Goal: Find contact information: Find contact information

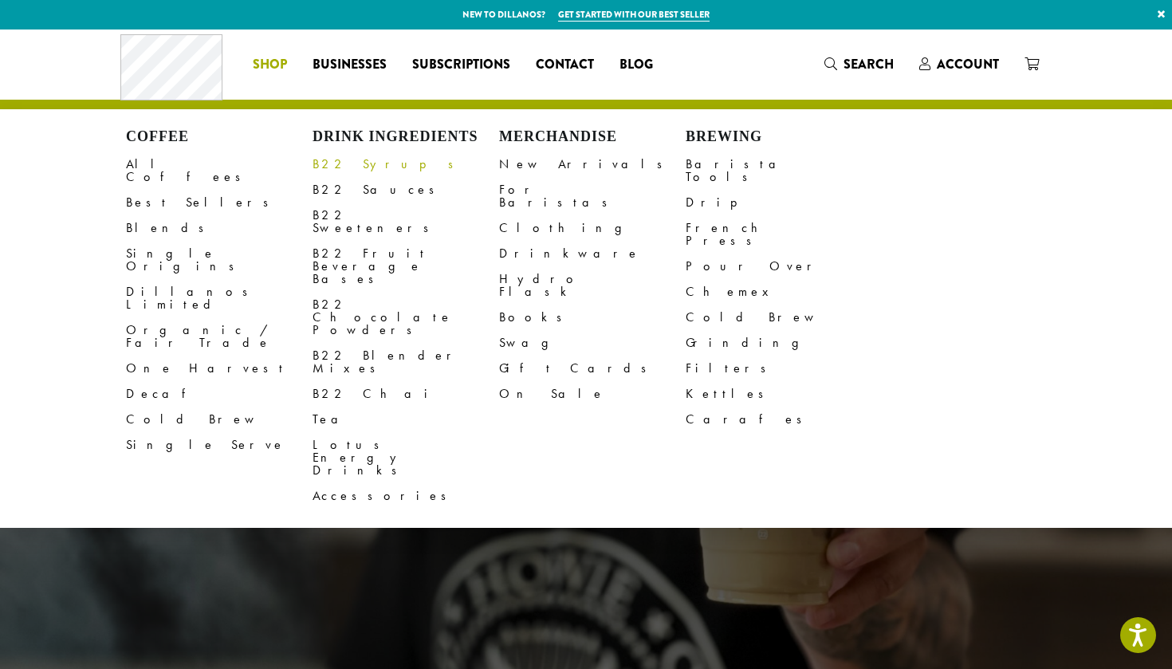
click at [335, 163] on link "B22 Syrups" at bounding box center [406, 165] width 187 height 26
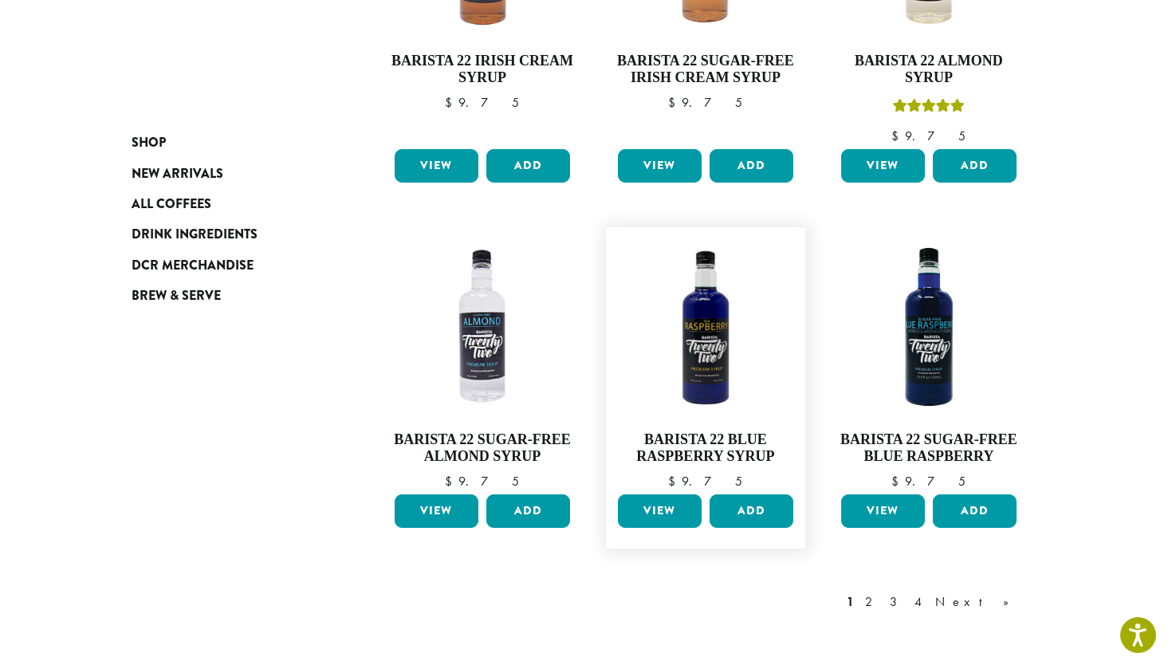
scroll to position [1206, 0]
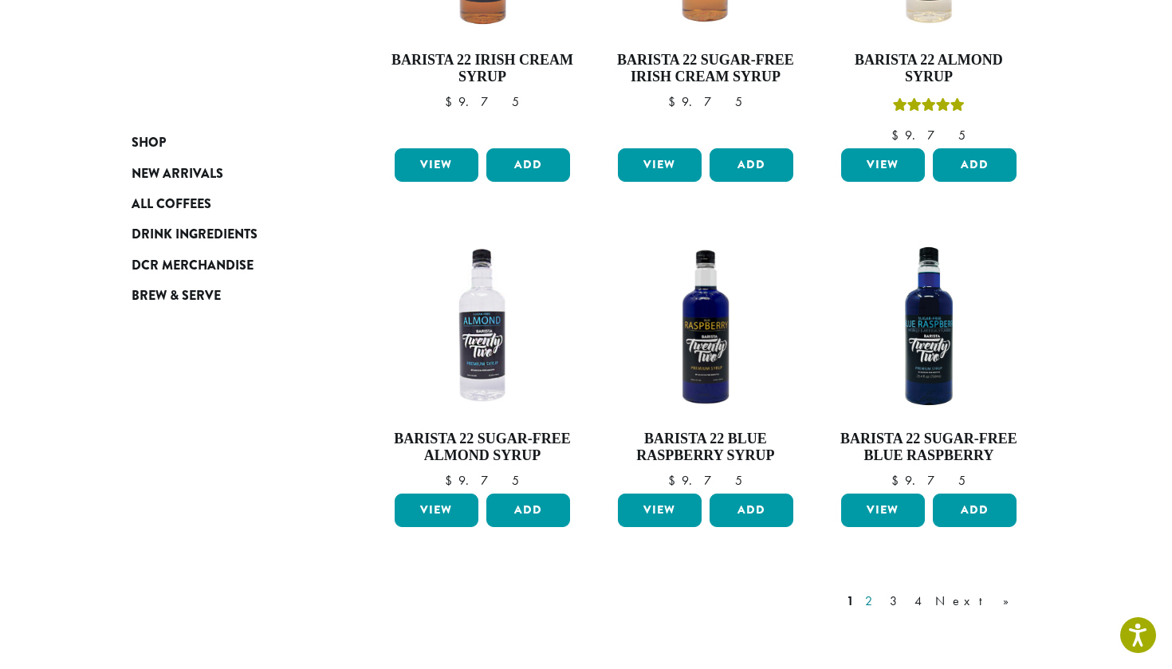
click at [882, 592] on link "2" at bounding box center [872, 601] width 20 height 19
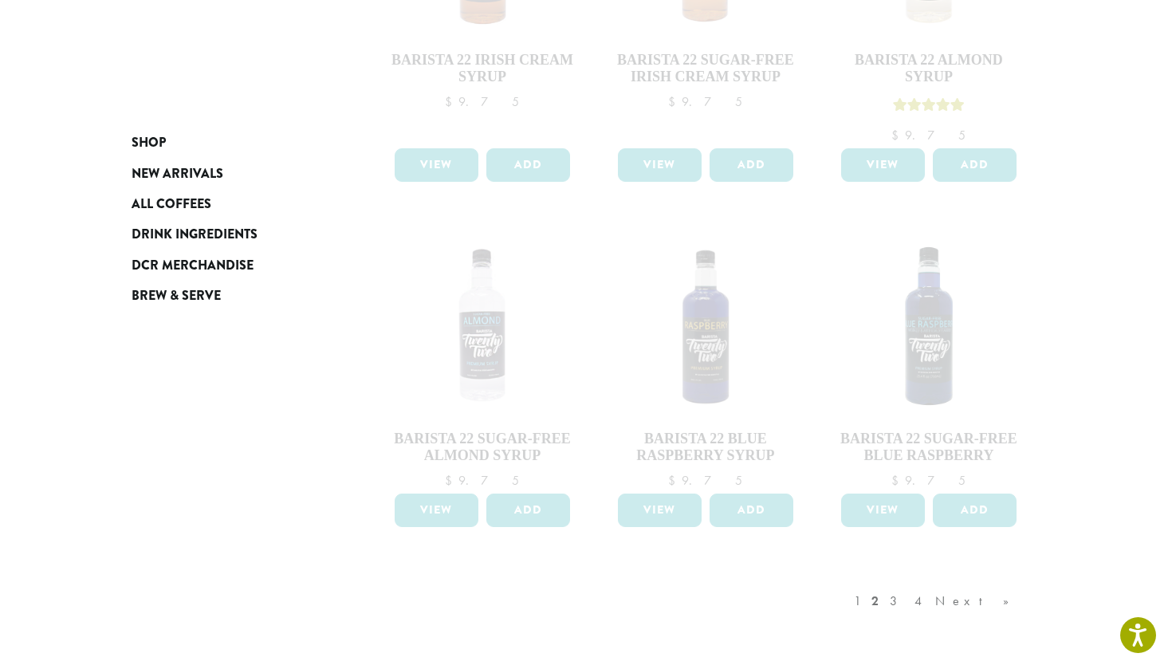
click at [938, 580] on div "1 2 3 4 Next »" at bounding box center [940, 617] width 178 height 75
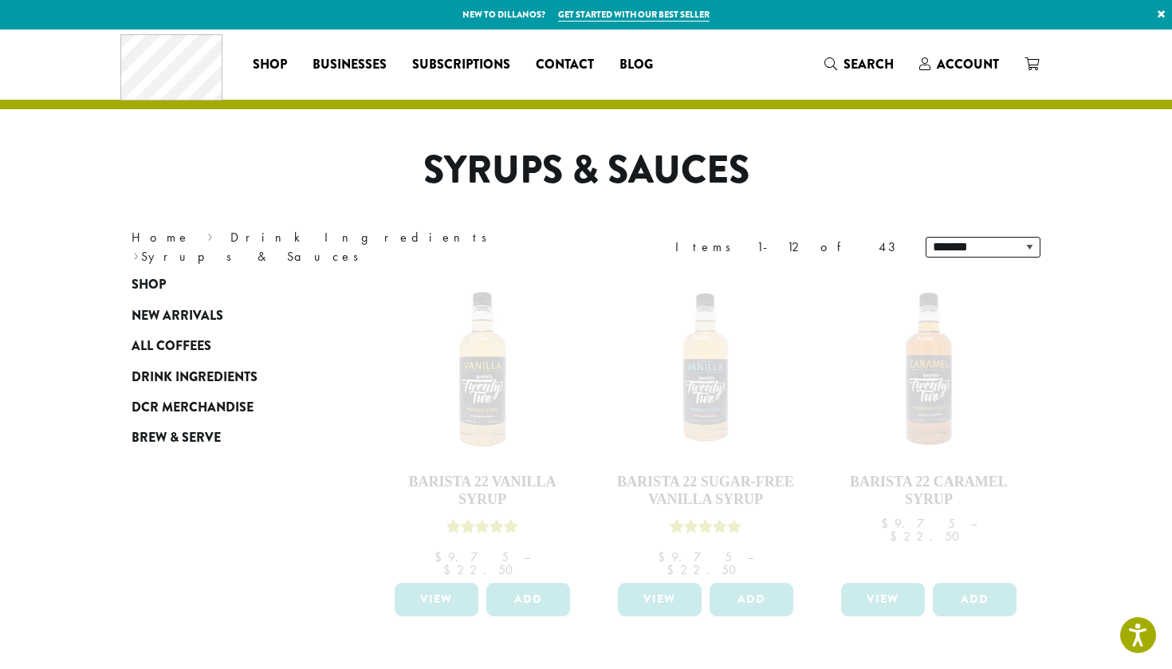
select select "*******"
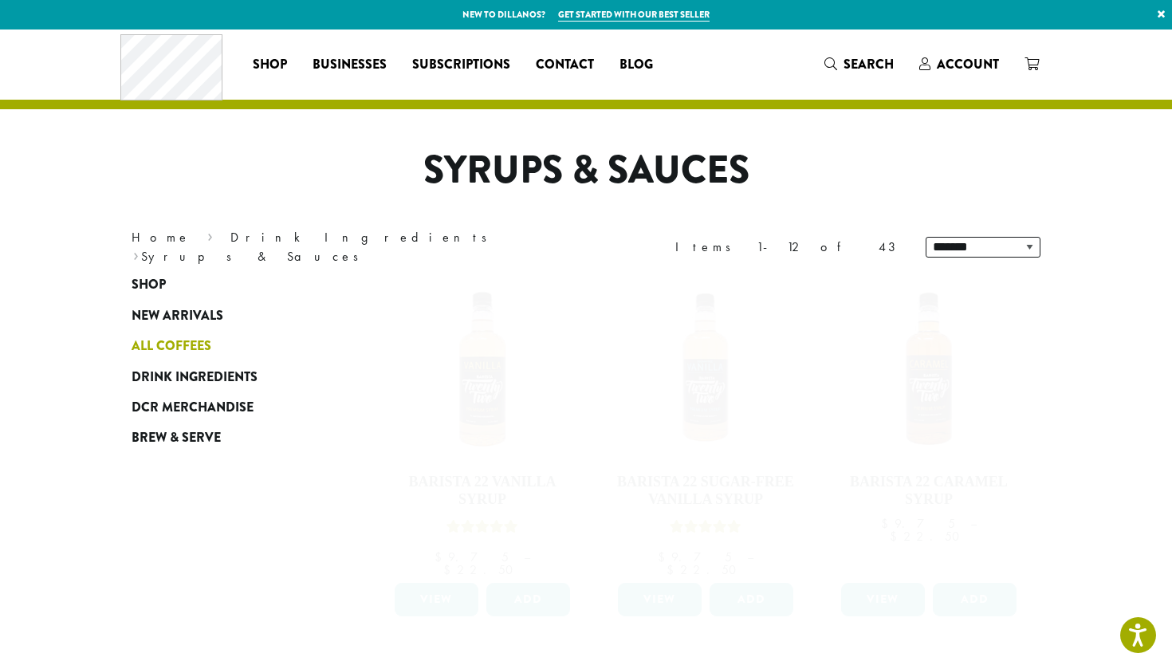
click at [167, 349] on span "All Coffees" at bounding box center [172, 347] width 80 height 20
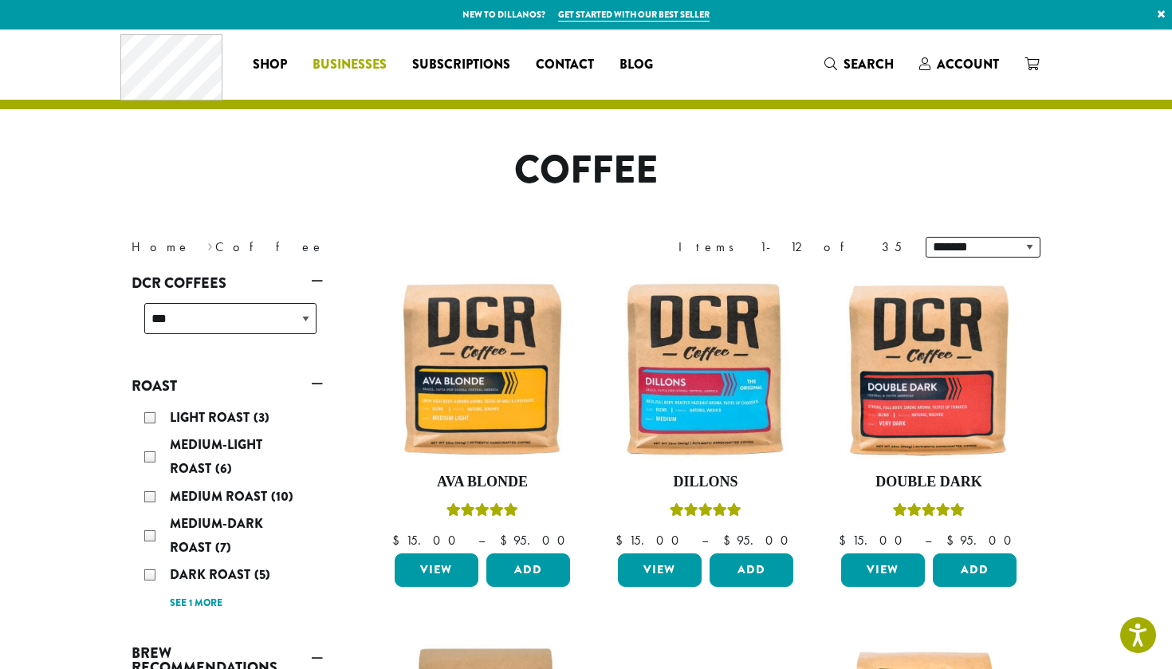
click at [371, 72] on span "Businesses" at bounding box center [350, 65] width 74 height 20
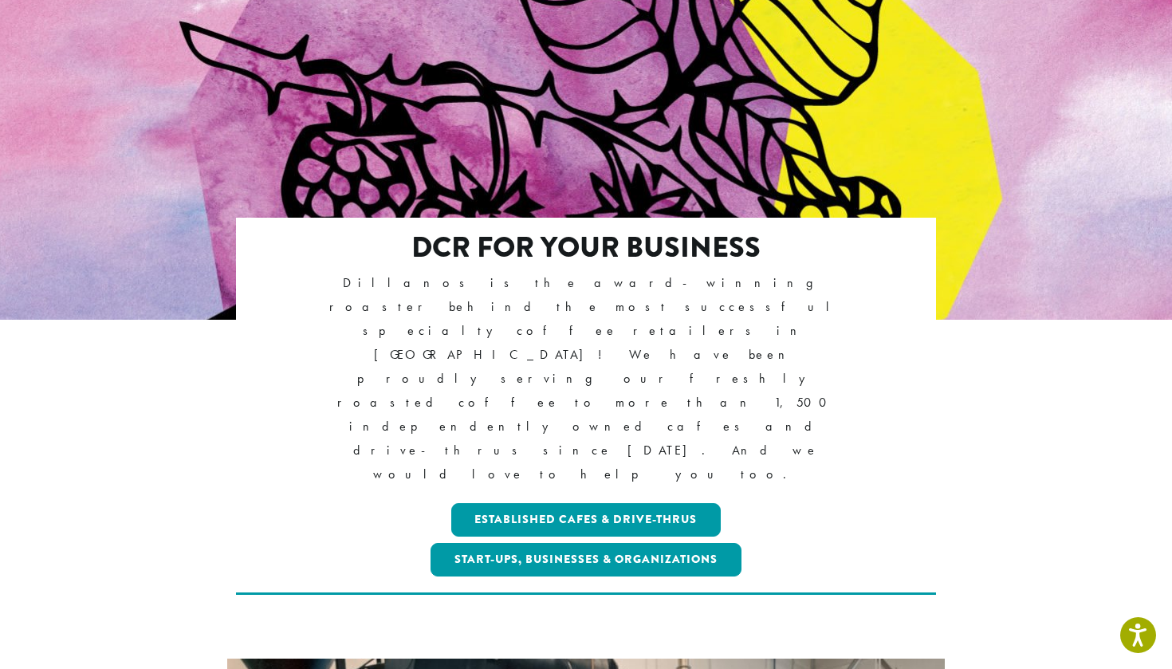
scroll to position [144, 0]
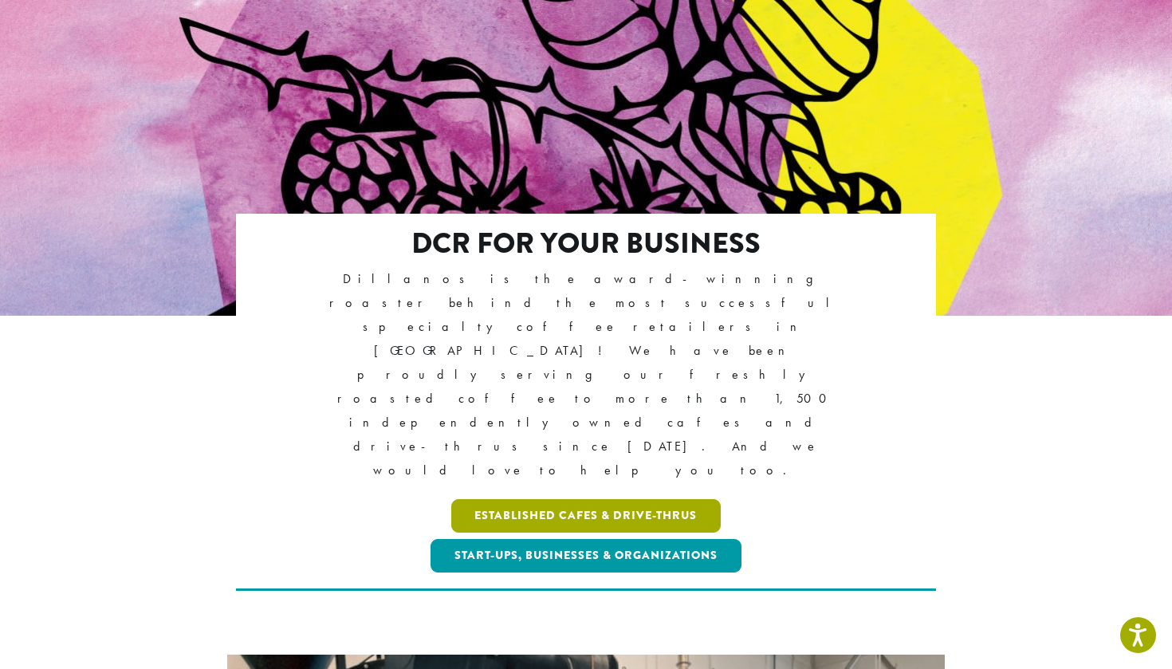
click at [563, 499] on link "Established Cafes & Drive-Thrus" at bounding box center [586, 515] width 270 height 33
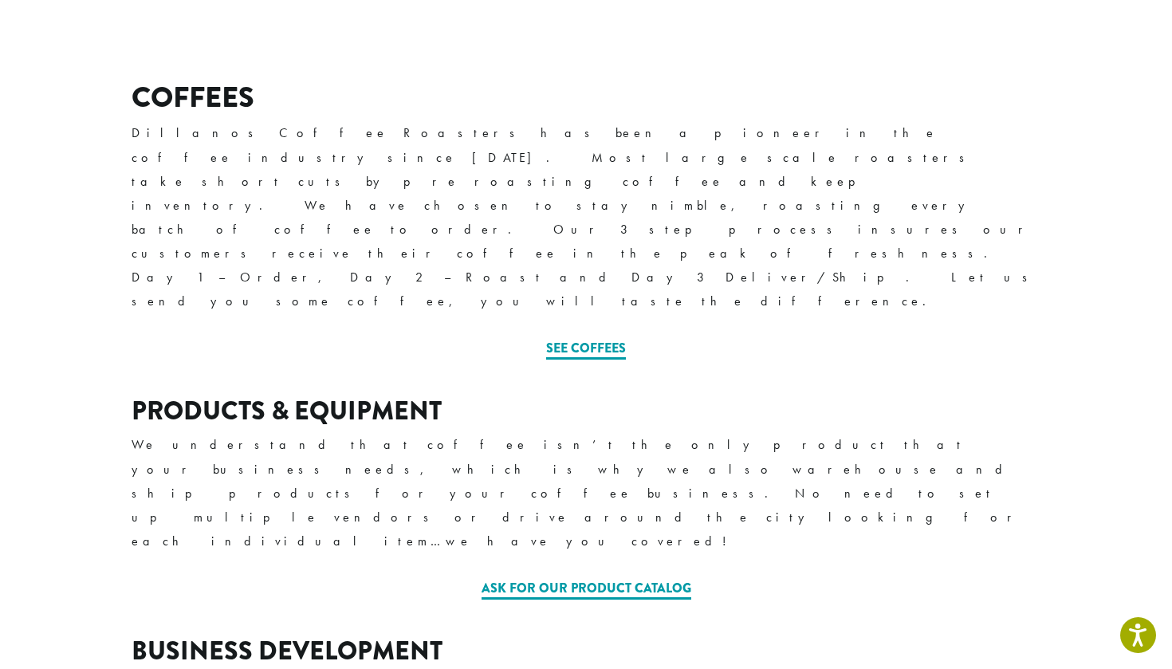
scroll to position [606, 0]
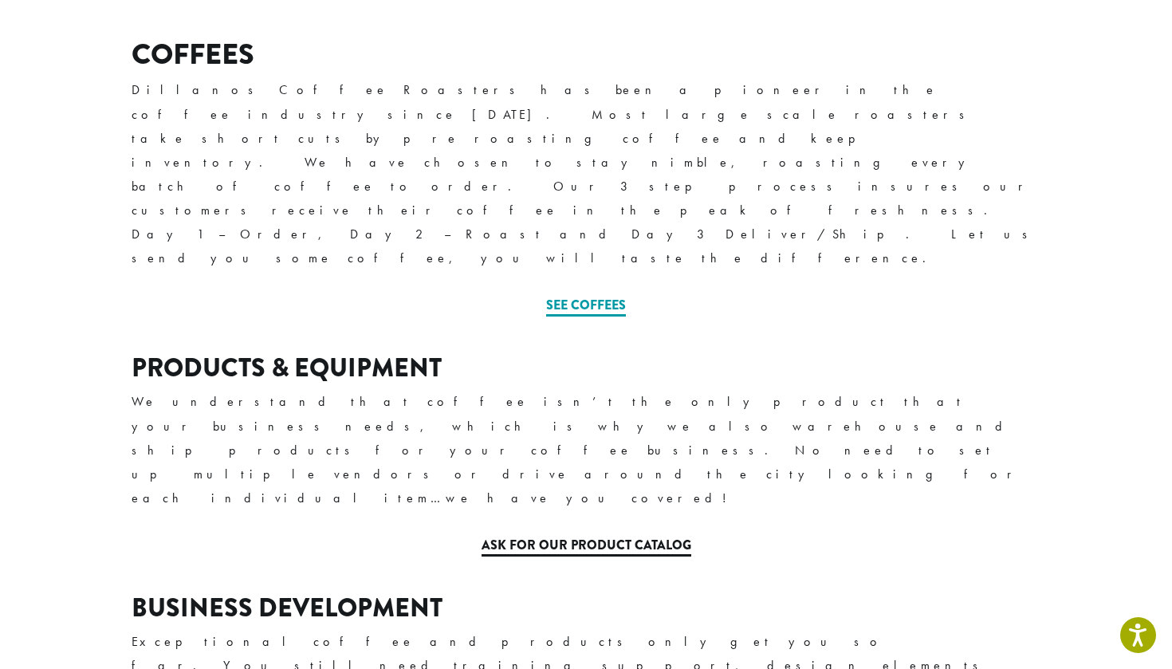
click at [596, 536] on link "Ask for our Product Catalog" at bounding box center [587, 546] width 210 height 21
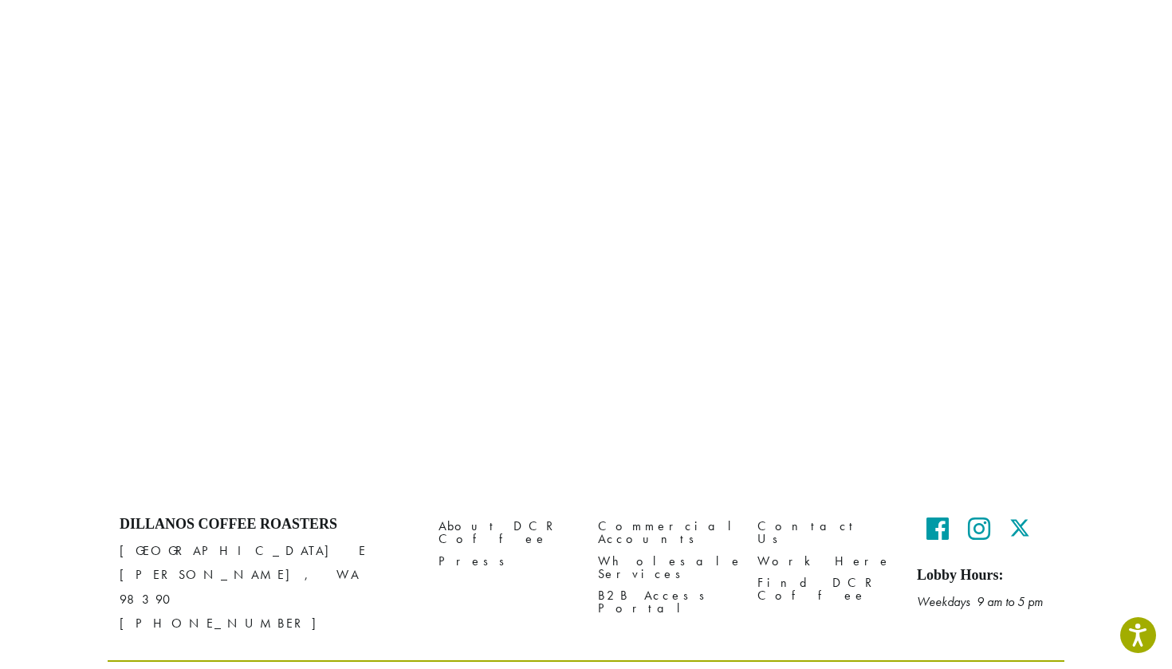
scroll to position [1027, 0]
